Goal: Check status: Check status

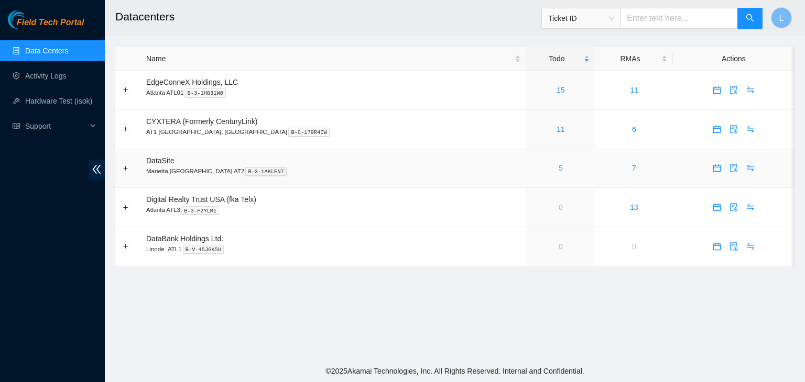
click at [558, 168] on link "5" at bounding box center [560, 168] width 4 height 8
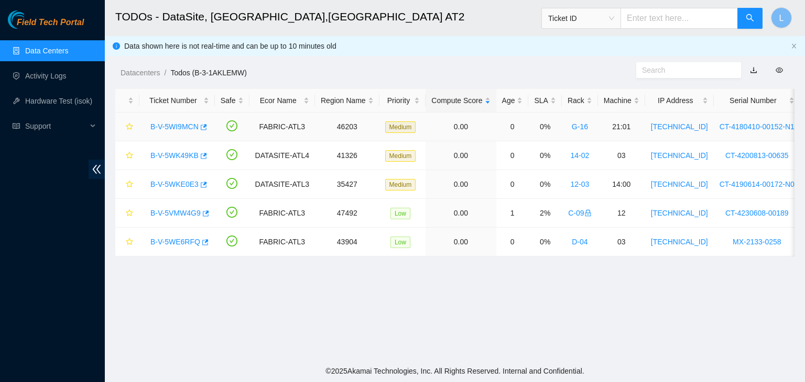
click at [187, 126] on link "B-V-5WI9MCN" at bounding box center [174, 127] width 48 height 8
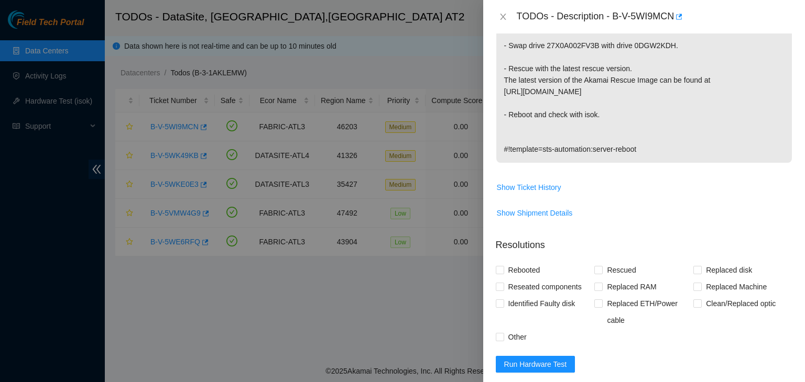
scroll to position [262, 0]
click at [532, 187] on span "Show Ticket History" at bounding box center [529, 187] width 64 height 12
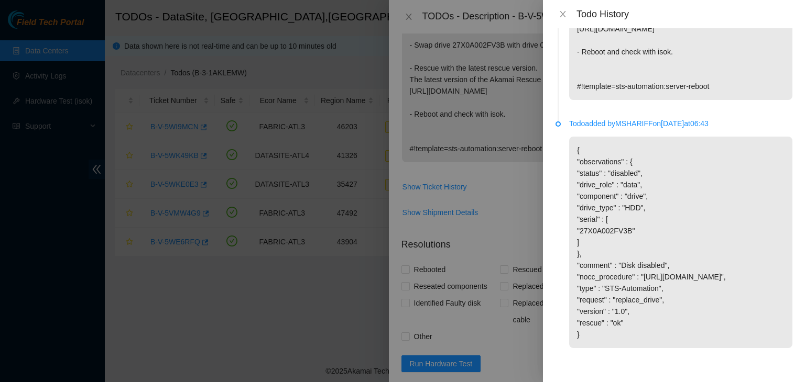
scroll to position [214, 0]
click at [562, 12] on icon "close" at bounding box center [562, 14] width 8 height 8
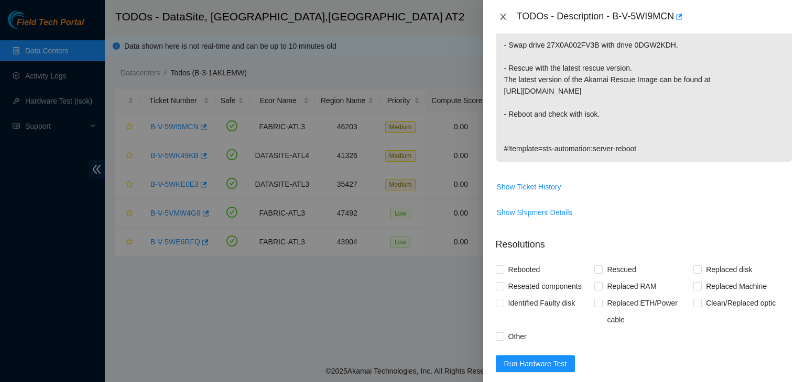
click at [505, 17] on icon "close" at bounding box center [503, 17] width 8 height 8
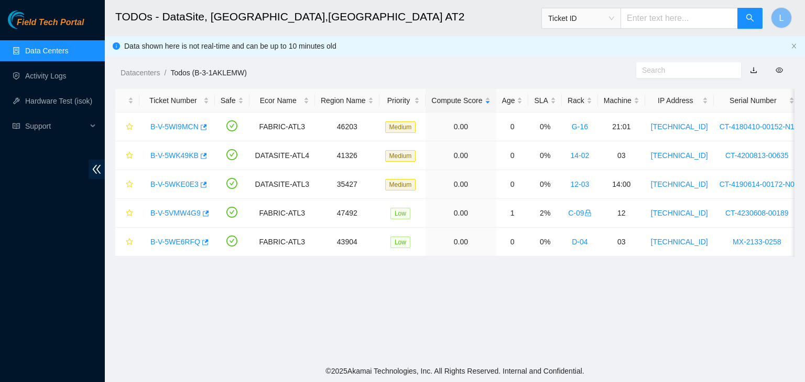
scroll to position [277, 0]
click at [185, 156] on link "B-V-5WK49KB" at bounding box center [174, 155] width 48 height 8
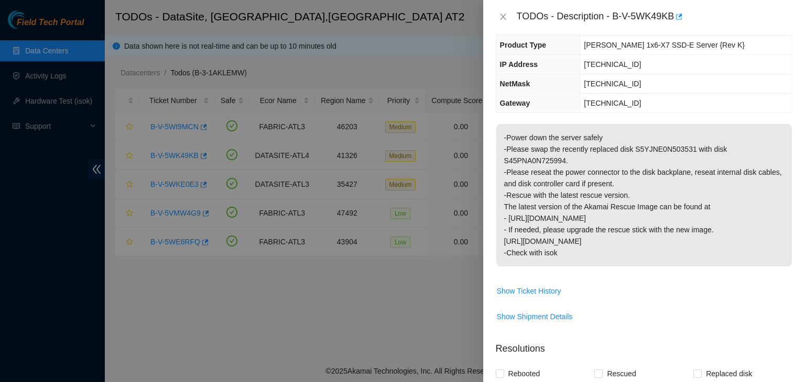
scroll to position [105, 0]
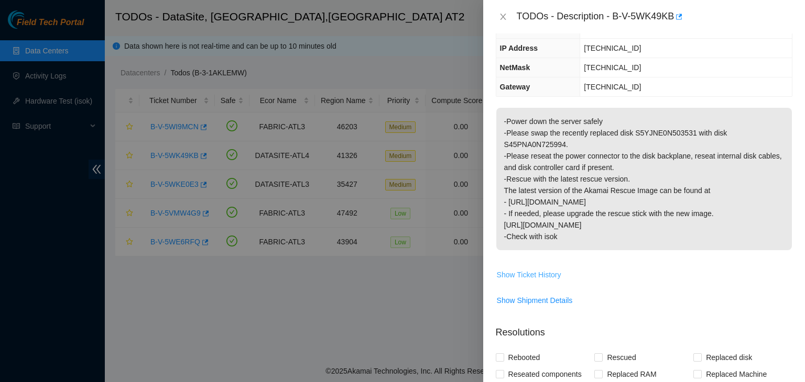
click at [529, 272] on span "Show Ticket History" at bounding box center [529, 275] width 64 height 12
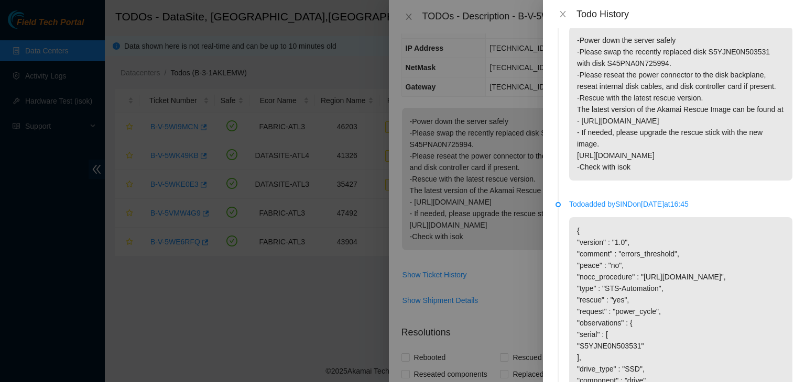
scroll to position [0, 0]
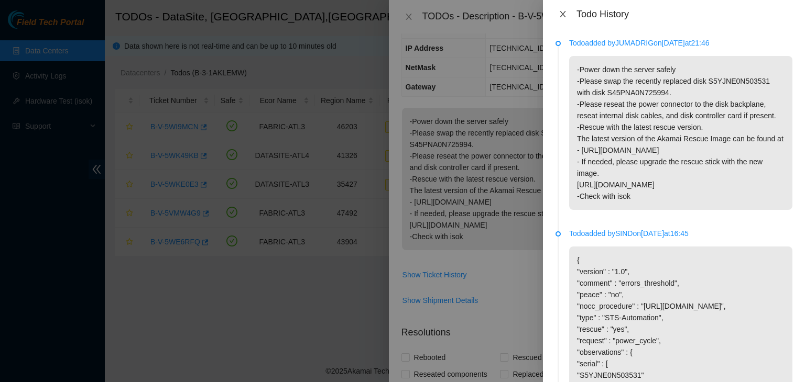
click at [566, 13] on icon "close" at bounding box center [562, 14] width 8 height 8
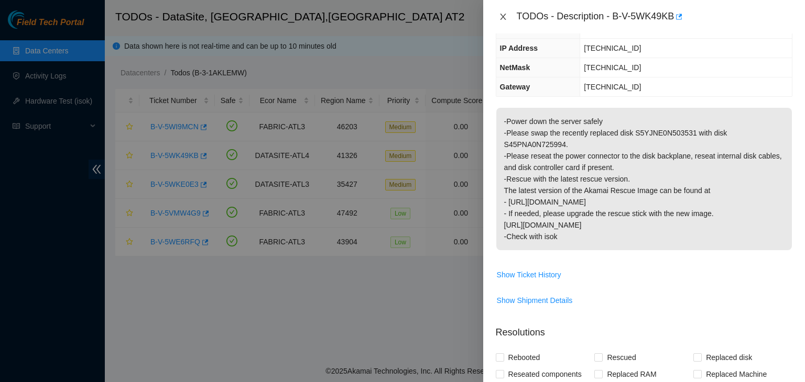
click at [503, 17] on icon "close" at bounding box center [503, 17] width 6 height 6
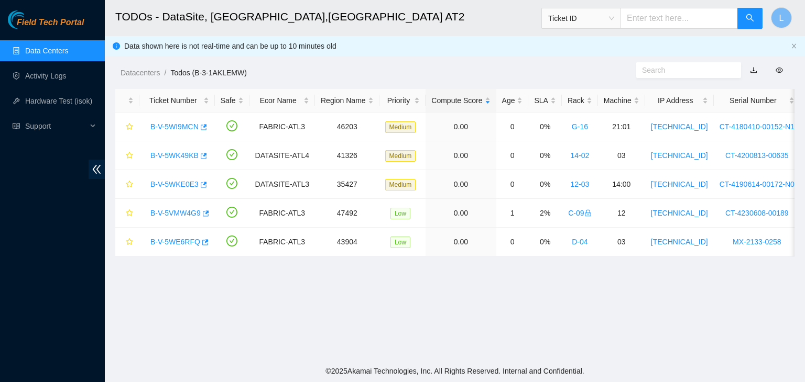
scroll to position [139, 0]
click at [182, 185] on link "B-V-5WKE0E3" at bounding box center [174, 184] width 48 height 8
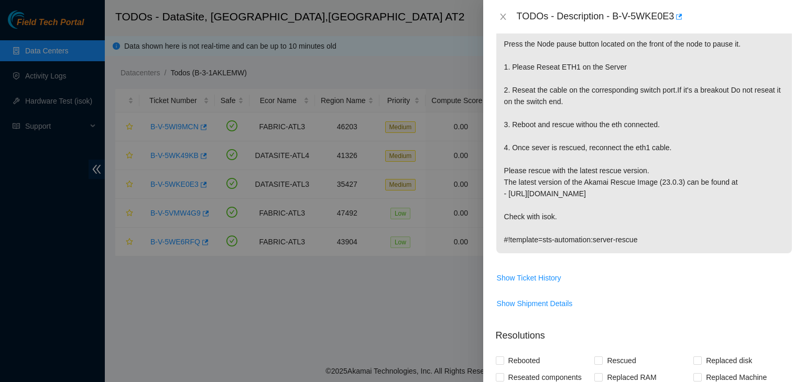
scroll to position [262, 0]
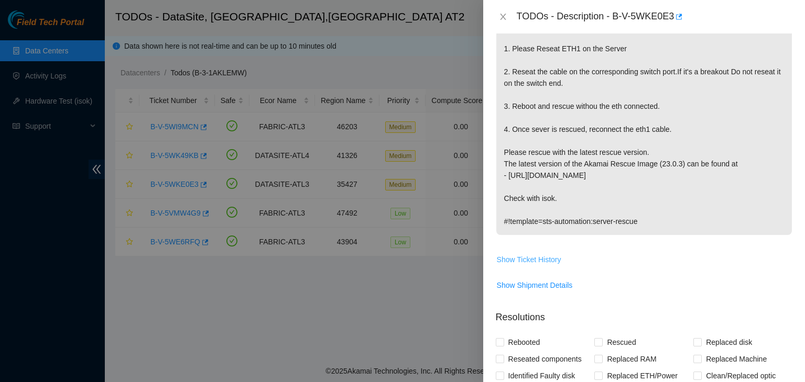
click at [531, 257] on span "Show Ticket History" at bounding box center [529, 260] width 64 height 12
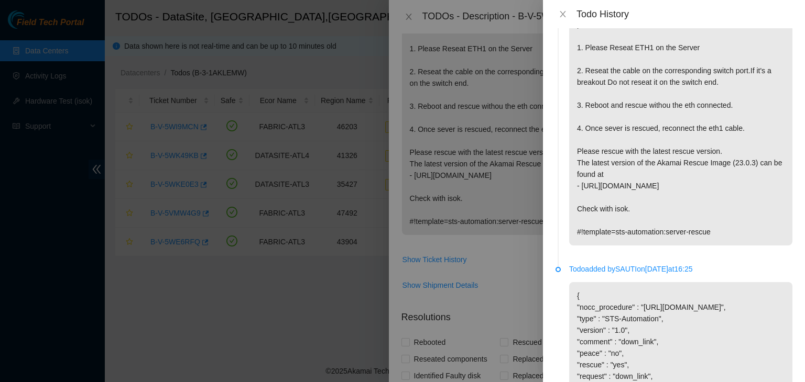
scroll to position [0, 0]
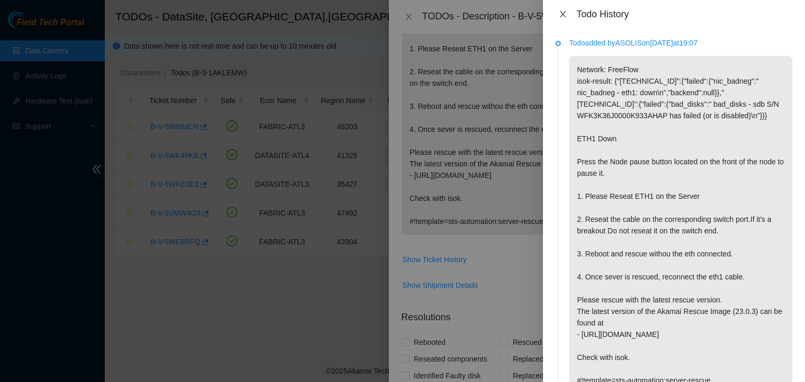
click at [562, 15] on icon "close" at bounding box center [563, 14] width 6 height 6
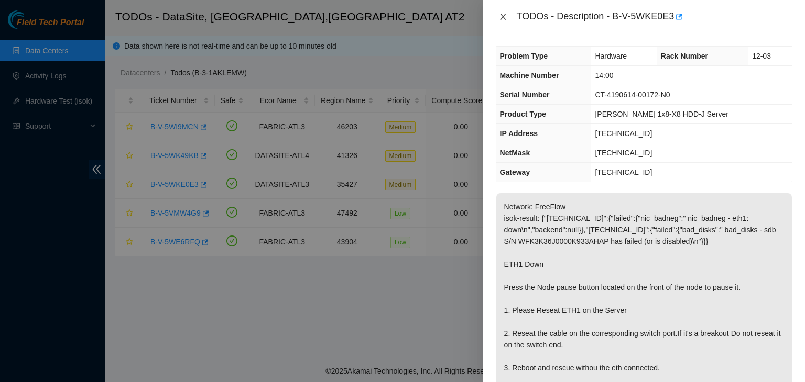
click at [504, 19] on icon "close" at bounding box center [503, 17] width 6 height 6
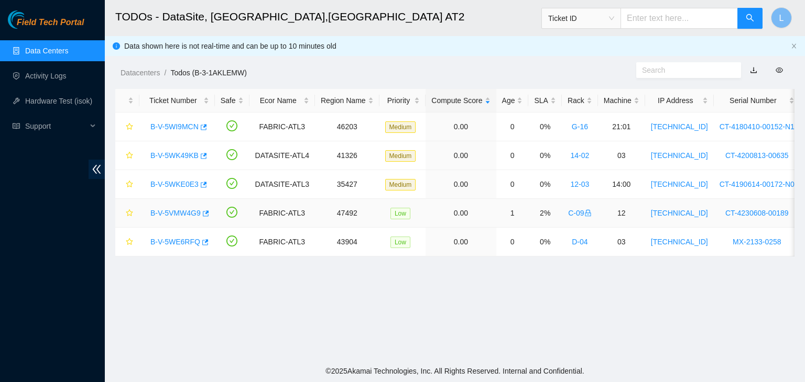
click at [171, 212] on link "B-V-5VMW4G9" at bounding box center [175, 213] width 50 height 8
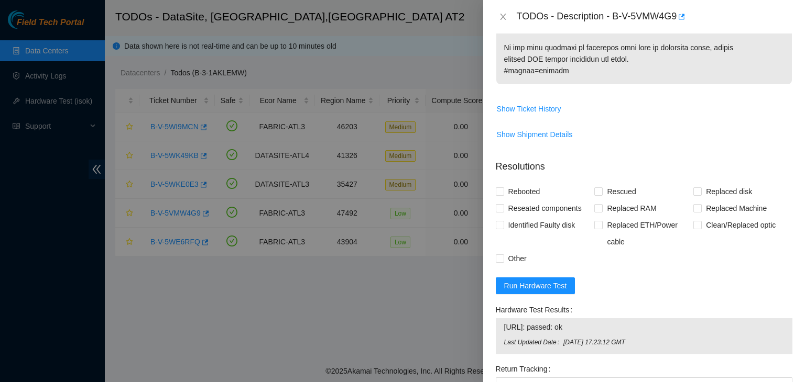
scroll to position [733, 0]
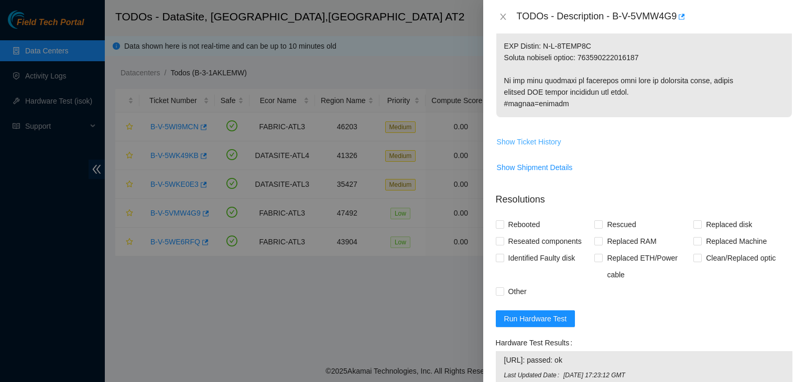
click at [538, 148] on span "Show Ticket History" at bounding box center [529, 142] width 64 height 12
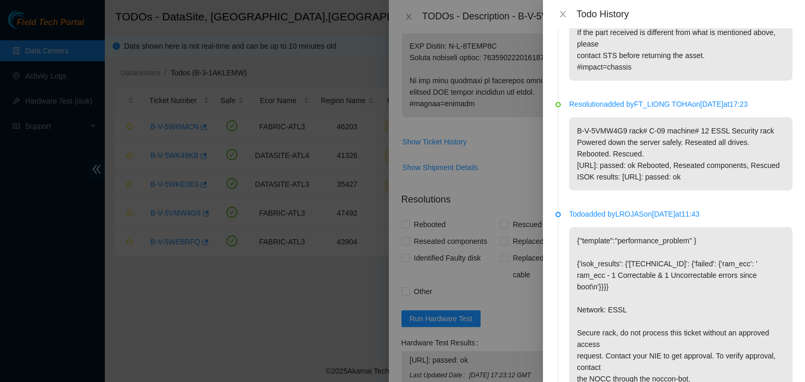
scroll to position [1100, 0]
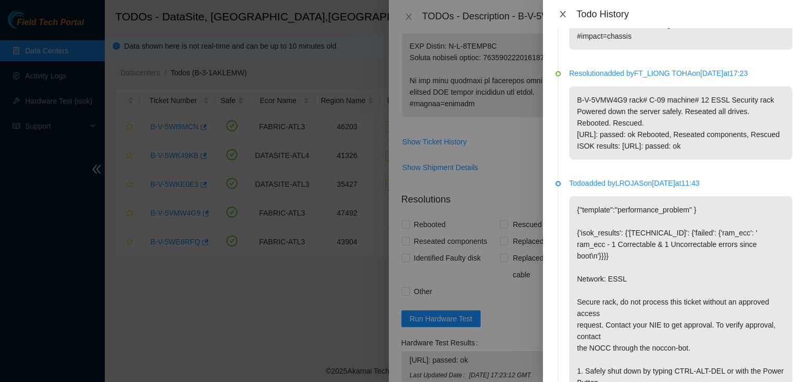
click at [562, 12] on icon "close" at bounding box center [562, 14] width 8 height 8
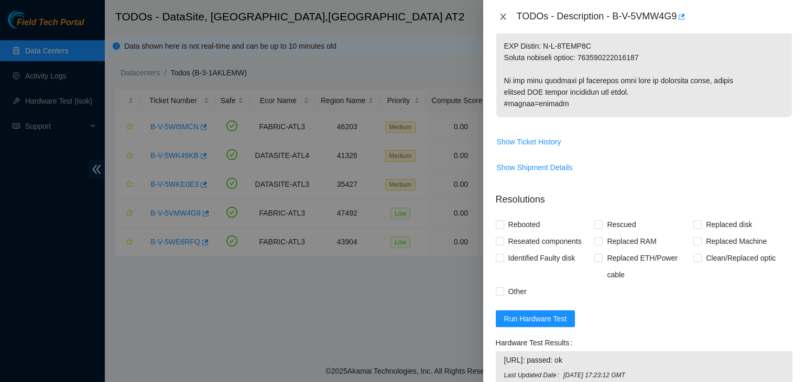
click at [503, 16] on icon "close" at bounding box center [503, 17] width 6 height 6
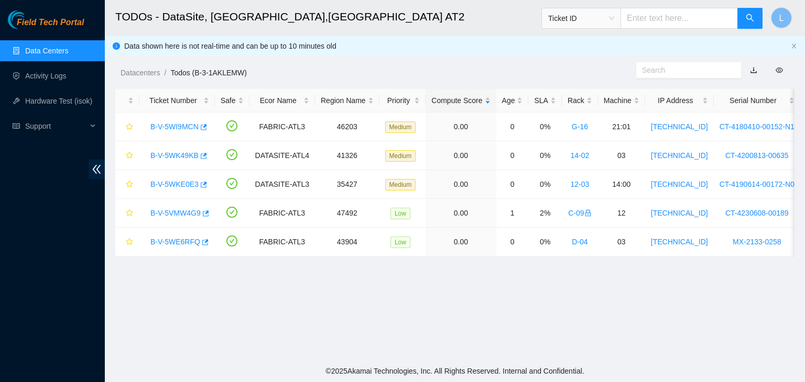
scroll to position [308, 0]
click at [161, 243] on link "B-V-5WE6RFQ" at bounding box center [175, 242] width 50 height 8
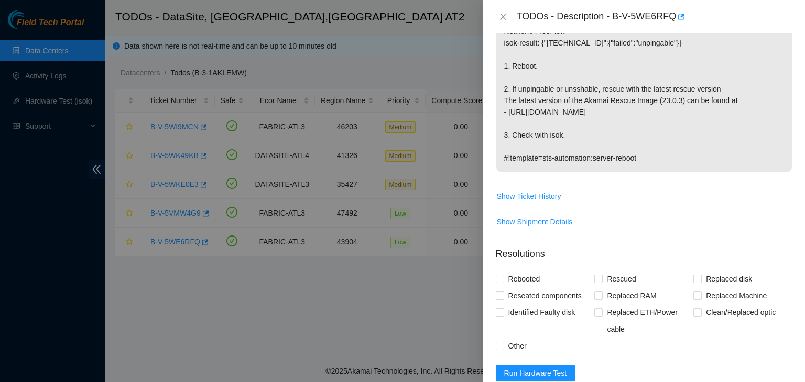
scroll to position [207, 0]
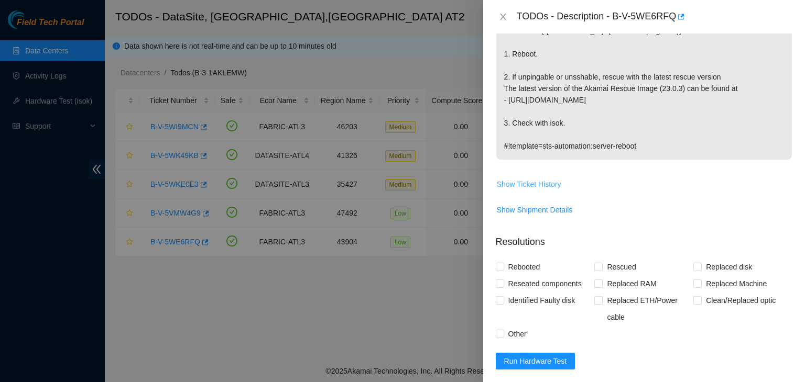
click at [524, 185] on span "Show Ticket History" at bounding box center [529, 185] width 64 height 12
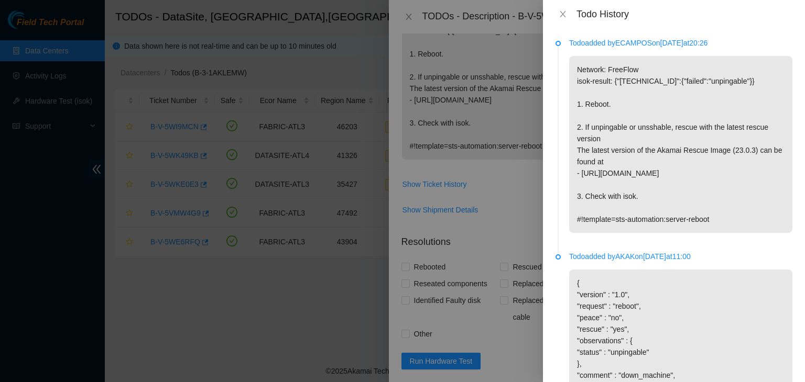
scroll to position [0, 0]
click at [564, 13] on icon "close" at bounding box center [563, 14] width 6 height 6
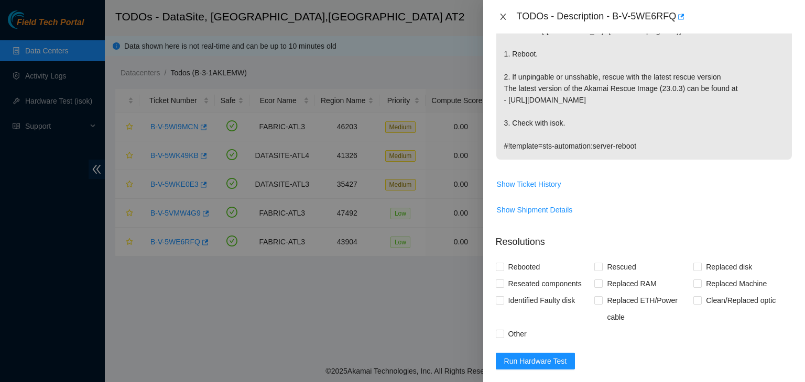
click at [502, 16] on icon "close" at bounding box center [503, 17] width 8 height 8
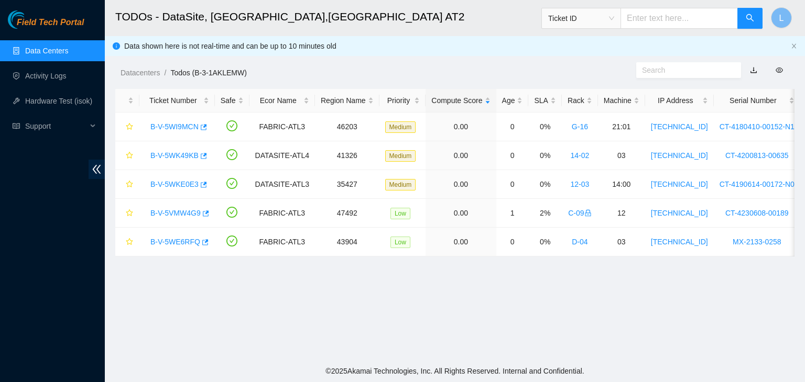
scroll to position [222, 0]
